Goal: Task Accomplishment & Management: Manage account settings

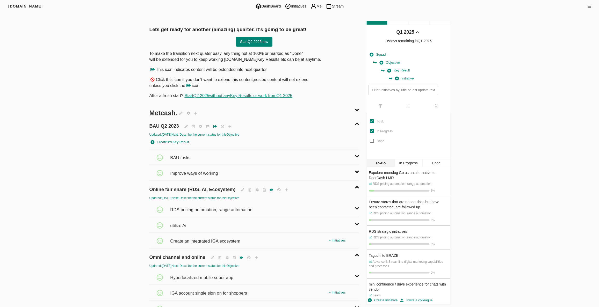
drag, startPoint x: 90, startPoint y: 53, endPoint x: 279, endPoint y: 10, distance: 193.6
click at [294, 1] on div "[DOMAIN_NAME] DashBoard Initiatives Me Stream" at bounding box center [299, 6] width 599 height 12
click at [295, 3] on span "Initiatives" at bounding box center [295, 6] width 25 height 6
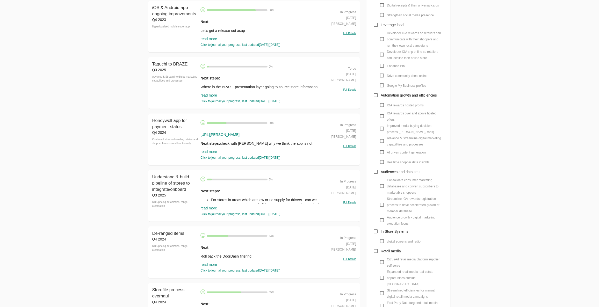
scroll to position [306, 0]
click at [211, 93] on link "read more" at bounding box center [208, 94] width 17 height 4
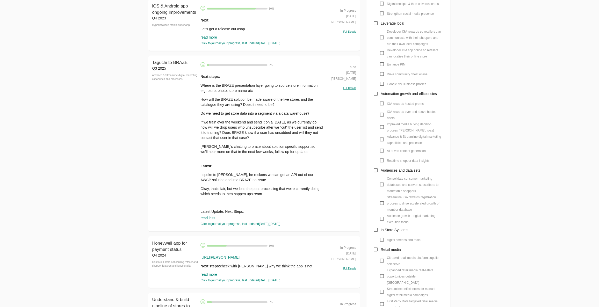
click at [230, 171] on div "Next steps: Where is the BRAZE presentation layer going to source store informa…" at bounding box center [261, 144] width 122 height 140
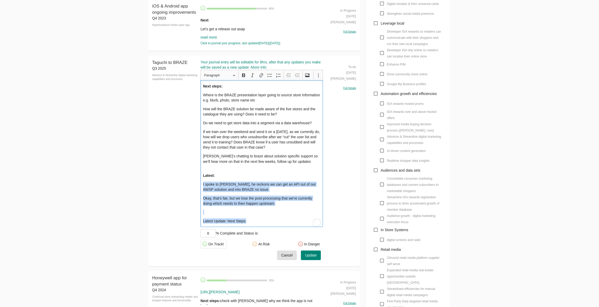
drag, startPoint x: 208, startPoint y: 187, endPoint x: 201, endPoint y: 185, distance: 7.0
click at [201, 185] on div "Next steps: Where is the BRAZE presentation layer going to source store informa…" at bounding box center [261, 153] width 122 height 147
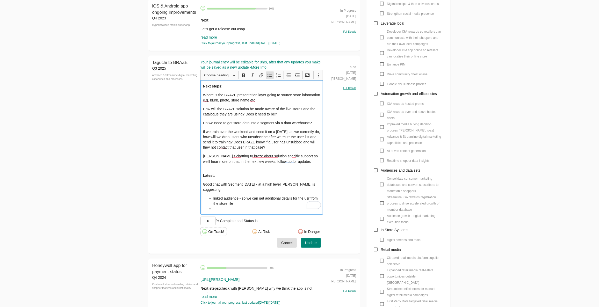
click at [307, 196] on li "linked audience - so we can get additional details for the usr from the store f…" at bounding box center [266, 201] width 107 height 10
click at [309, 196] on li "linked audience - so we can get additional details for the usr from the store f…" at bounding box center [266, 201] width 107 height 10
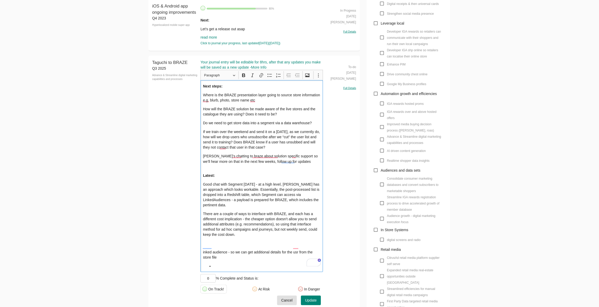
click at [284, 228] on p "There are a couple of ways to interface with BRAZE, and each has a different co…" at bounding box center [262, 224] width 118 height 26
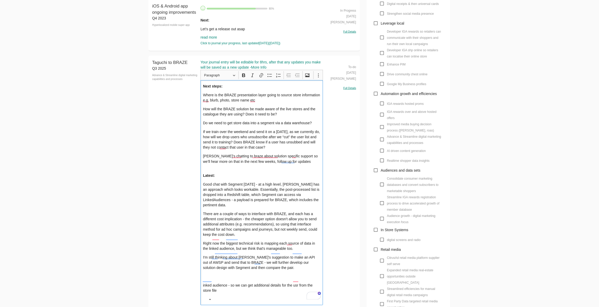
click at [273, 88] on p "Next steps:" at bounding box center [262, 86] width 118 height 5
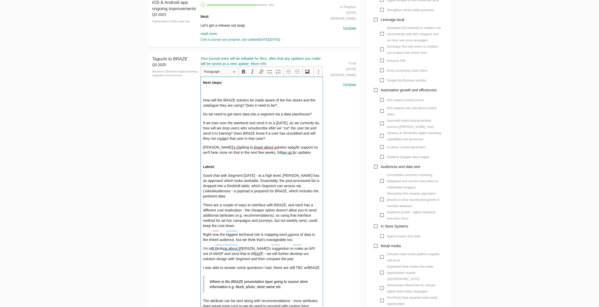
scroll to position [319, 0]
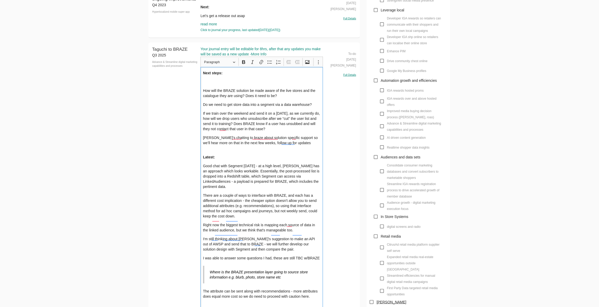
click at [257, 94] on p "How will the BRAZE solution be made aware of the live stores and the catalogue …" at bounding box center [262, 93] width 118 height 10
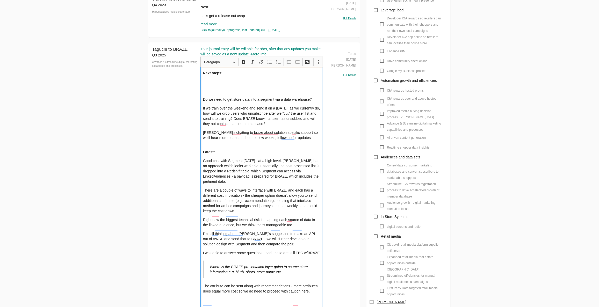
scroll to position [366, 0]
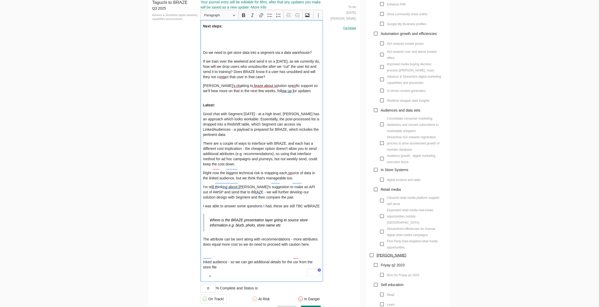
click at [230, 243] on div "Next steps: Do we need to get store data into a segment via a data warehouse? I…" at bounding box center [261, 151] width 122 height 262
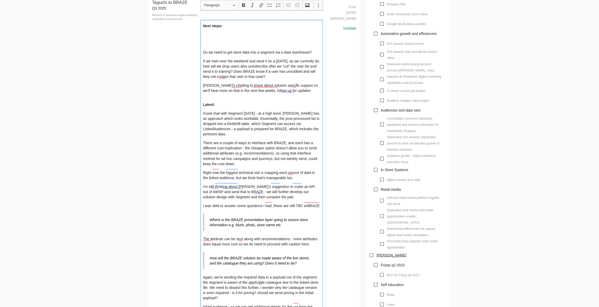
scroll to position [413, 0]
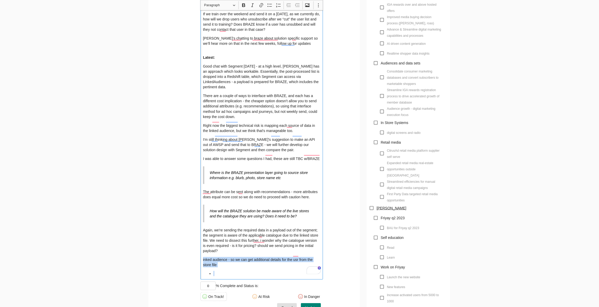
drag, startPoint x: 224, startPoint y: 269, endPoint x: 203, endPoint y: 256, distance: 24.9
click at [203, 256] on div "Next steps: Do we need to get store data into a segment via a data warehouse? I…" at bounding box center [261, 126] width 122 height 307
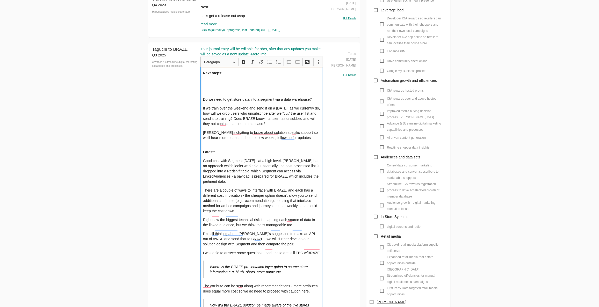
scroll to position [295, 0]
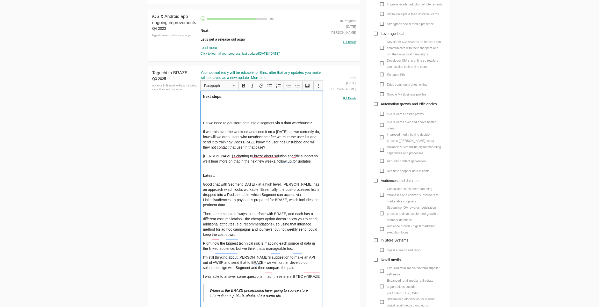
click at [268, 122] on p "Do we need to get store data into a segment via a data warehouse?" at bounding box center [262, 122] width 118 height 5
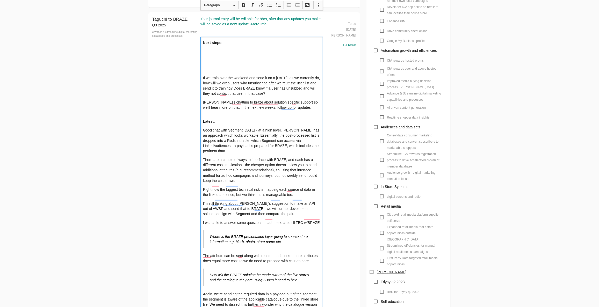
scroll to position [436, 0]
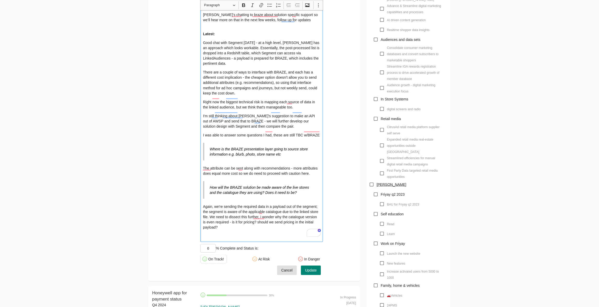
click at [249, 227] on div "Next steps: If we train over the weekend and send it on a [DATE], as we current…" at bounding box center [261, 95] width 122 height 293
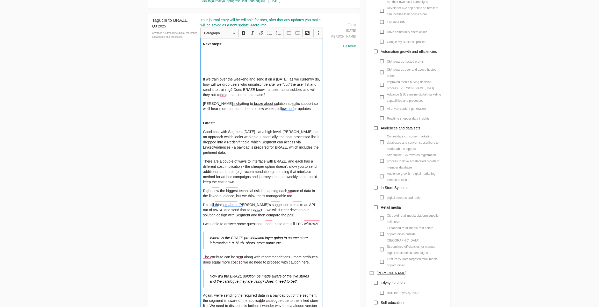
scroll to position [272, 0]
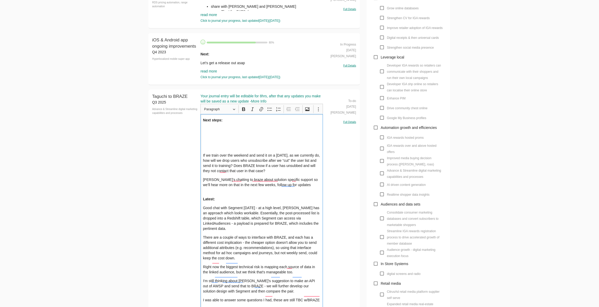
click at [238, 159] on p "If we train over the weekend and send it on a [DATE], as we currently do, how w…" at bounding box center [262, 163] width 118 height 21
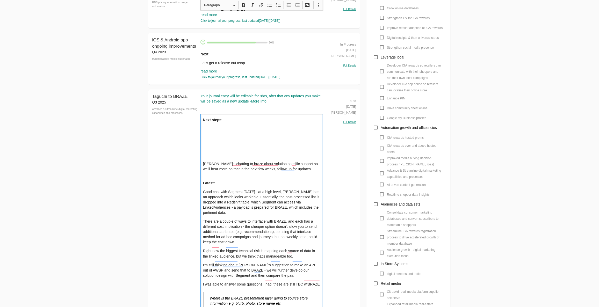
scroll to position [413, 0]
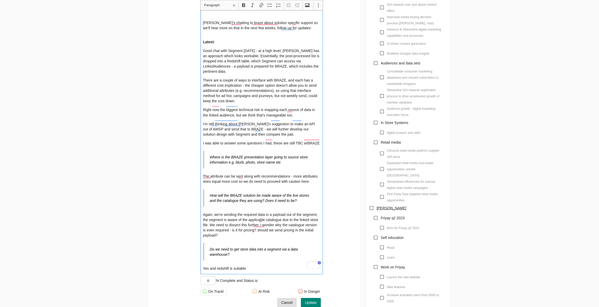
click at [265, 256] on div "Next steps: [PERSON_NAME]’s chatting to braze about solution specific support s…" at bounding box center [261, 124] width 122 height 302
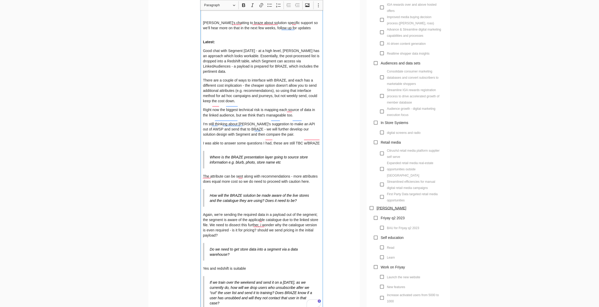
scroll to position [507, 0]
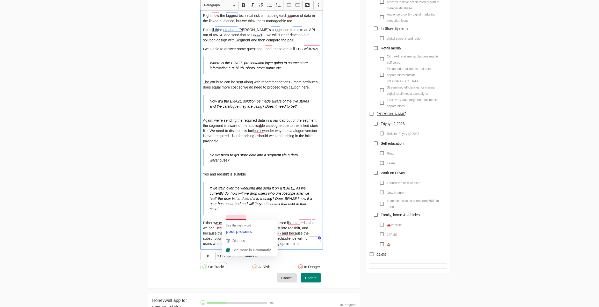
click at [242, 213] on div "Next steps: [PERSON_NAME]’s chatting to braze about solution specific support s…" at bounding box center [261, 64] width 122 height 371
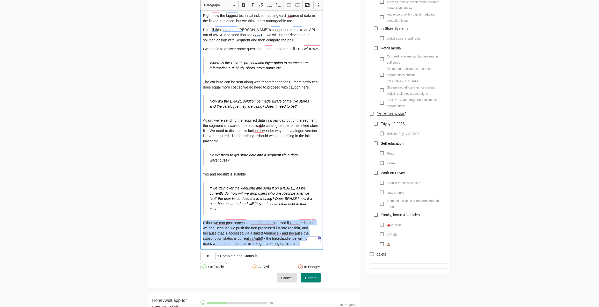
click at [242, 213] on div "Next steps: [PERSON_NAME]’s chatting to braze about solution specific support s…" at bounding box center [261, 64] width 122 height 371
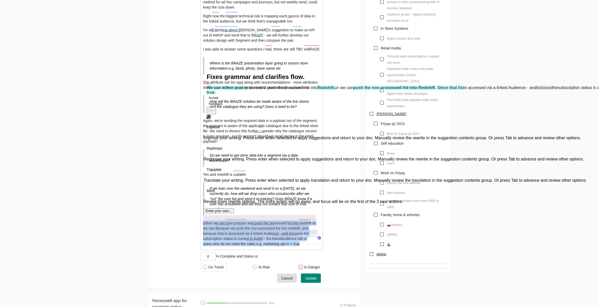
click at [220, 101] on button "Accept" at bounding box center [214, 98] width 14 height 6
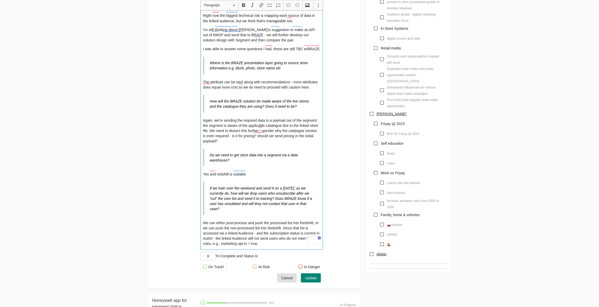
click at [233, 222] on p "We can either post-process and push the processed list into Redshift, or we can…" at bounding box center [262, 233] width 118 height 26
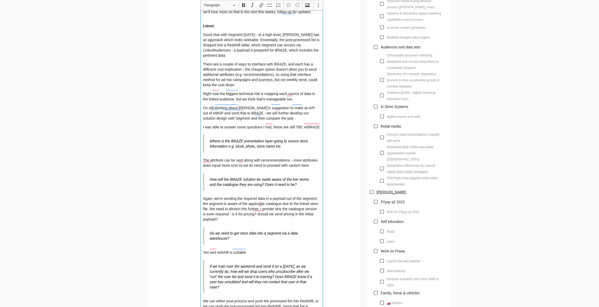
scroll to position [460, 0]
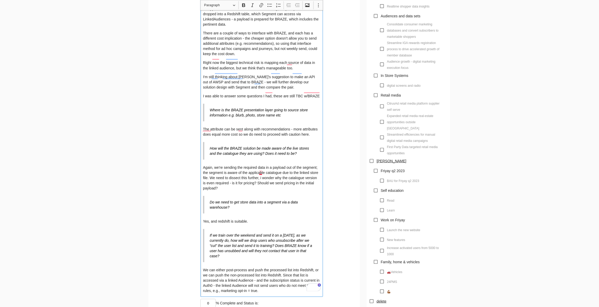
click at [260, 172] on p "Again, we're sending the required data in a payload out of the segment; the seg…" at bounding box center [262, 178] width 118 height 26
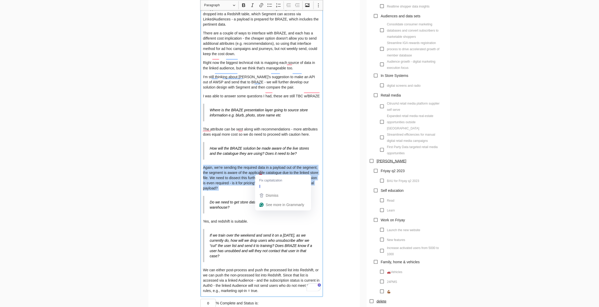
click at [260, 172] on p "Again, we're sending the required data in a payload out of the segment; the seg…" at bounding box center [262, 178] width 118 height 26
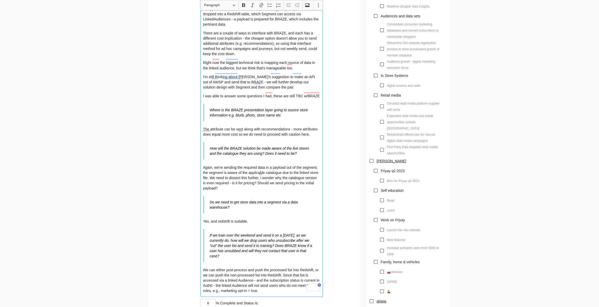
click at [217, 127] on p "The attribute can be sent along with recommendations - more attributes does equ…" at bounding box center [262, 132] width 118 height 10
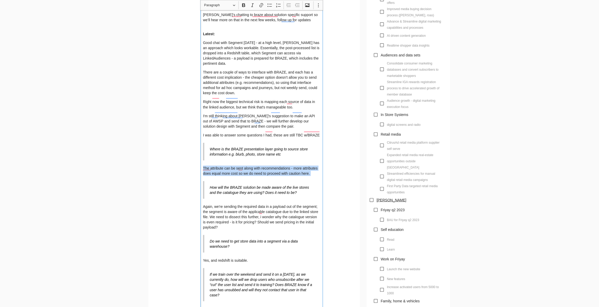
scroll to position [413, 0]
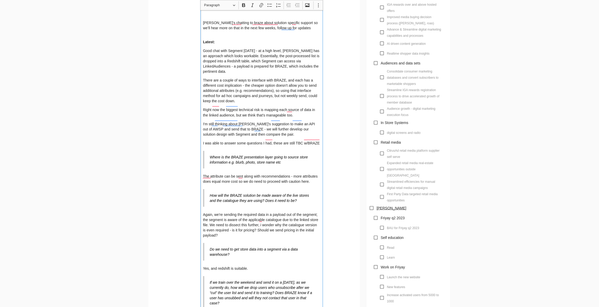
click at [233, 121] on p "I'm still thinking about [PERSON_NAME]'s suggestion to make an API out of AWSP …" at bounding box center [262, 129] width 118 height 16
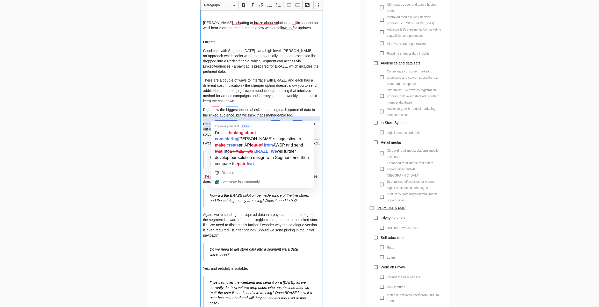
click at [233, 121] on p "I'm still thinking about [PERSON_NAME]'s suggestion to make an API out of AWSP …" at bounding box center [262, 129] width 118 height 16
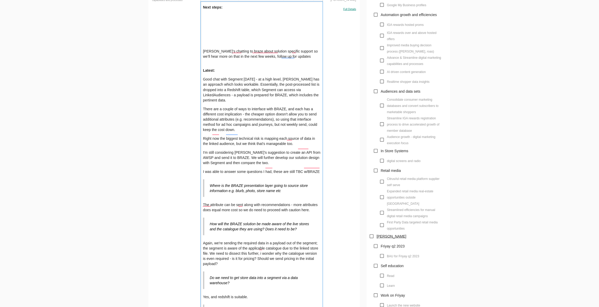
scroll to position [366, 0]
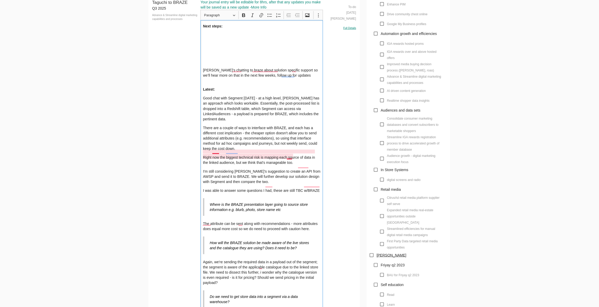
click at [215, 155] on p "Right now the biggest technical risk is mapping each source of data in the link…" at bounding box center [262, 160] width 118 height 10
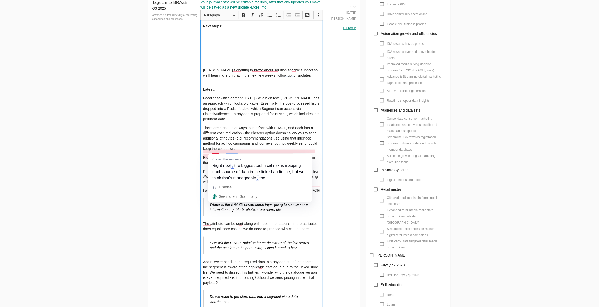
click at [215, 155] on p "Right now the biggest technical risk is mapping each source of data in the link…" at bounding box center [262, 160] width 118 height 10
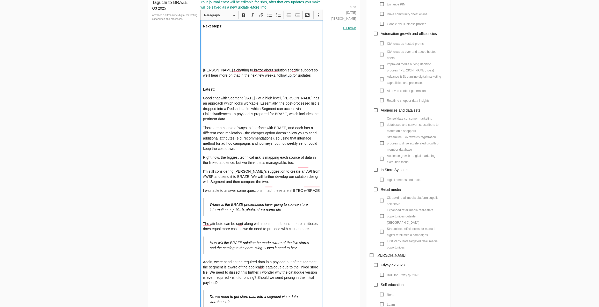
click at [311, 180] on div "Next steps: [PERSON_NAME]’s chatting to braze about solution specific support s…" at bounding box center [261, 205] width 122 height 371
click at [311, 188] on p "I was able to answer some questions I had, these are still TBC w/BRAZE" at bounding box center [262, 190] width 118 height 5
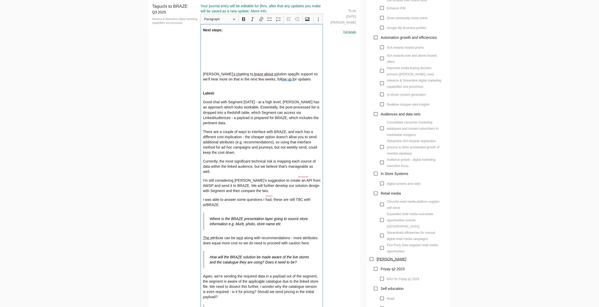
scroll to position [295, 0]
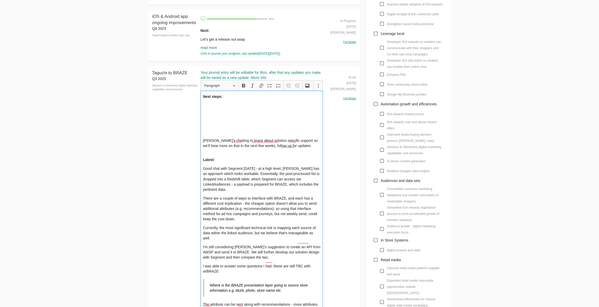
click at [225, 104] on p "Rich Text Editor, main" at bounding box center [262, 105] width 118 height 5
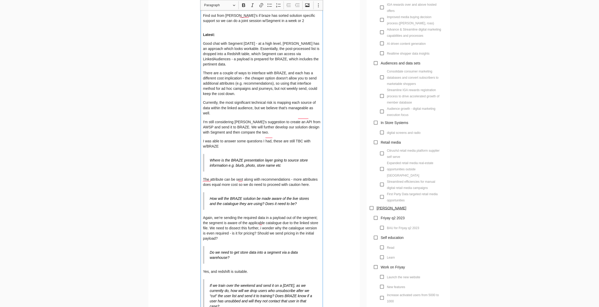
scroll to position [484, 0]
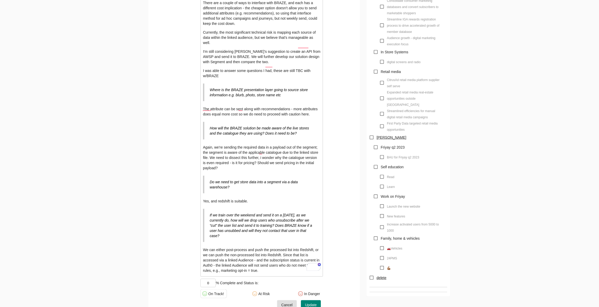
drag, startPoint x: 211, startPoint y: 277, endPoint x: 153, endPoint y: 275, distance: 58.3
click at [158, 276] on div "Taguchi to BRAZE Q3 2025 Advance & Streamline digital marketing capabilities an…" at bounding box center [254, 97] width 212 height 439
type input "15"
click at [309, 302] on span "Update" at bounding box center [311, 305] width 12 height 6
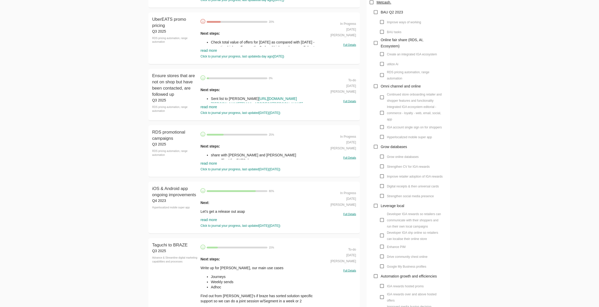
scroll to position [107, 0]
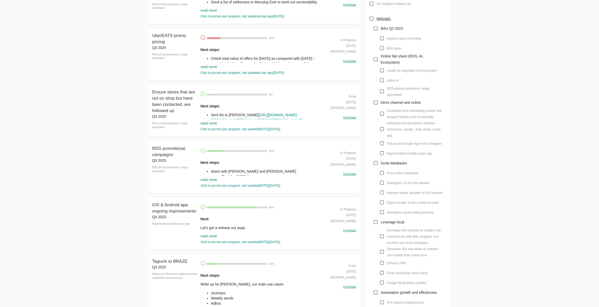
click at [206, 178] on link "read more" at bounding box center [208, 180] width 17 height 4
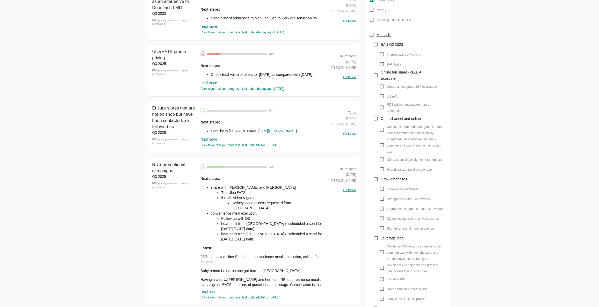
scroll to position [84, 0]
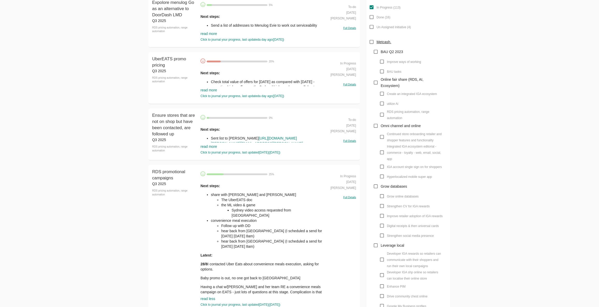
click at [209, 147] on link "read more" at bounding box center [208, 146] width 17 height 4
